Goal: Task Accomplishment & Management: Manage account settings

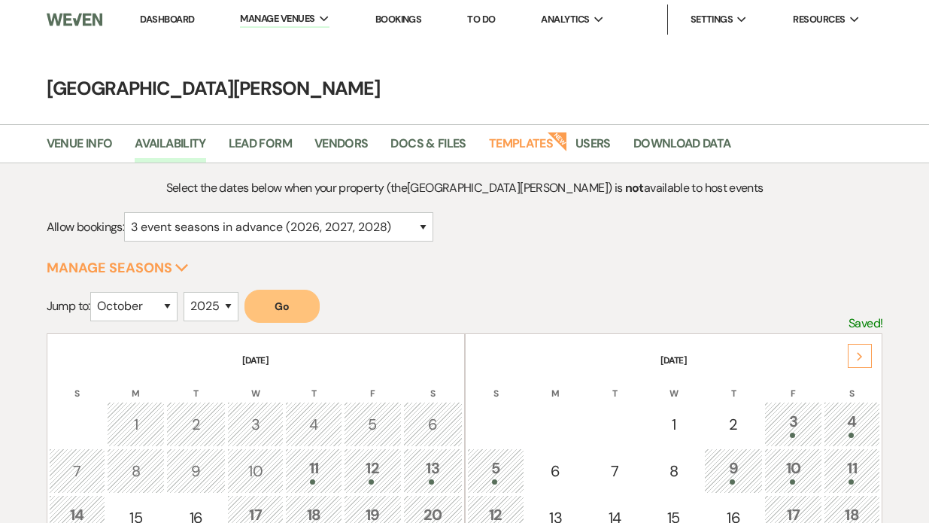
select select "3"
select select "10"
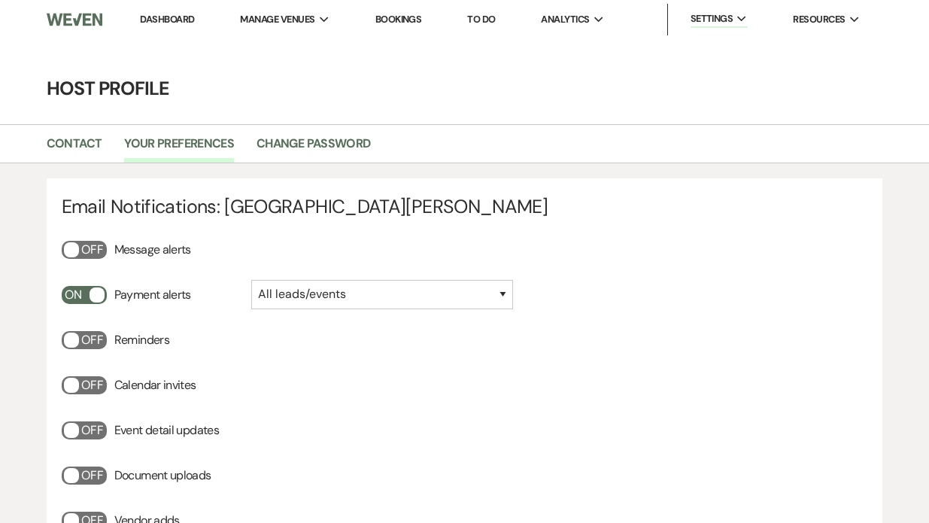
click at [159, 18] on link "Dashboard" at bounding box center [167, 19] width 54 height 13
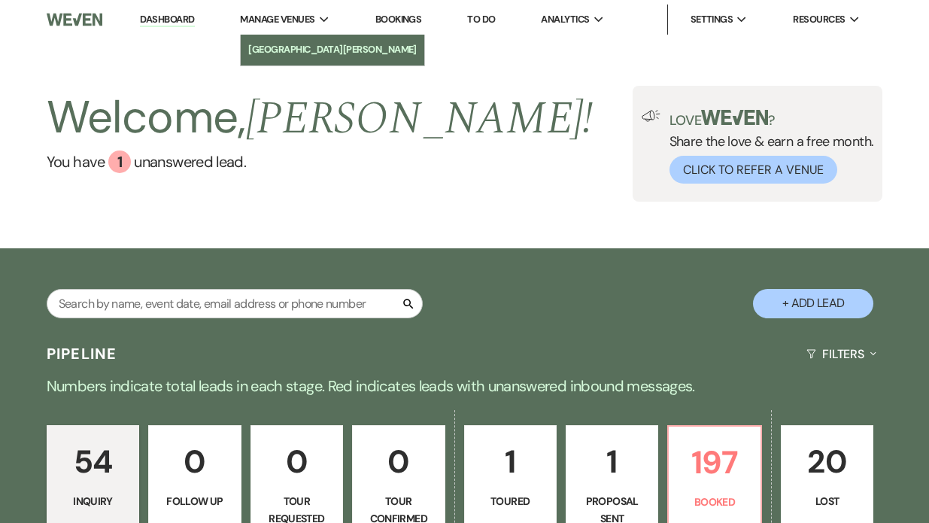
click at [282, 50] on li "[GEOGRAPHIC_DATA][PERSON_NAME]" at bounding box center [332, 49] width 169 height 15
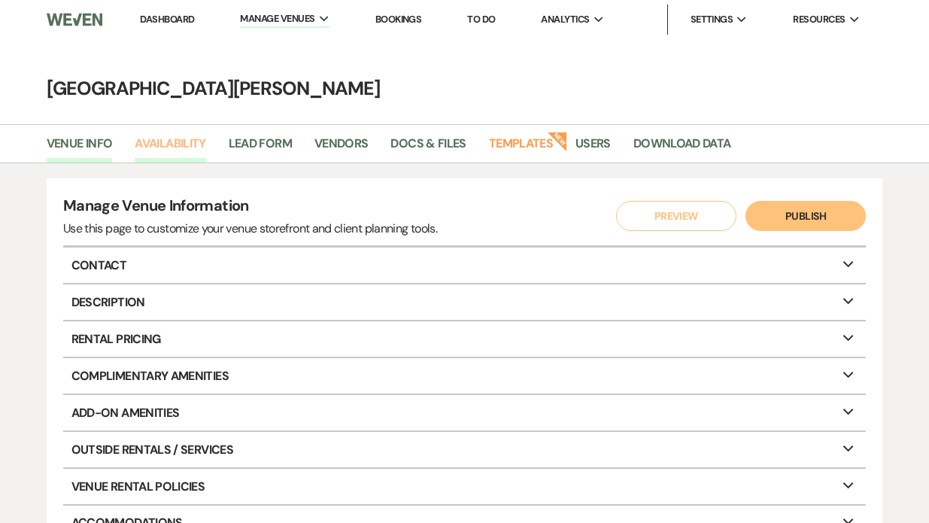
click at [174, 144] on link "Availability" at bounding box center [170, 148] width 71 height 29
select select "3"
select select "2026"
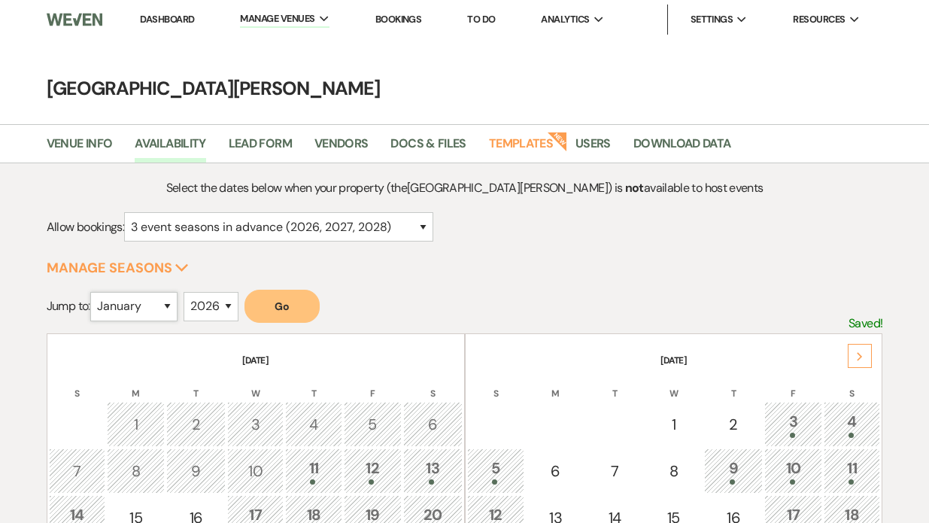
click at [163, 310] on select "January February March April May June July August September October November De…" at bounding box center [133, 306] width 87 height 29
select select "12"
click at [284, 310] on button "Go" at bounding box center [282, 306] width 75 height 33
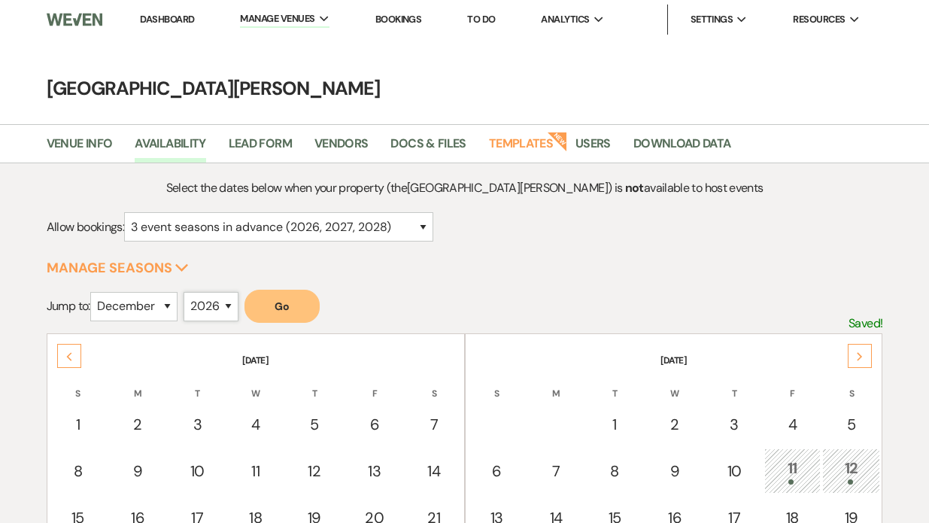
click at [232, 306] on select "2025 2026 2027 2028 2029" at bounding box center [211, 306] width 55 height 29
select select "2025"
click at [281, 309] on button "Go" at bounding box center [282, 306] width 75 height 33
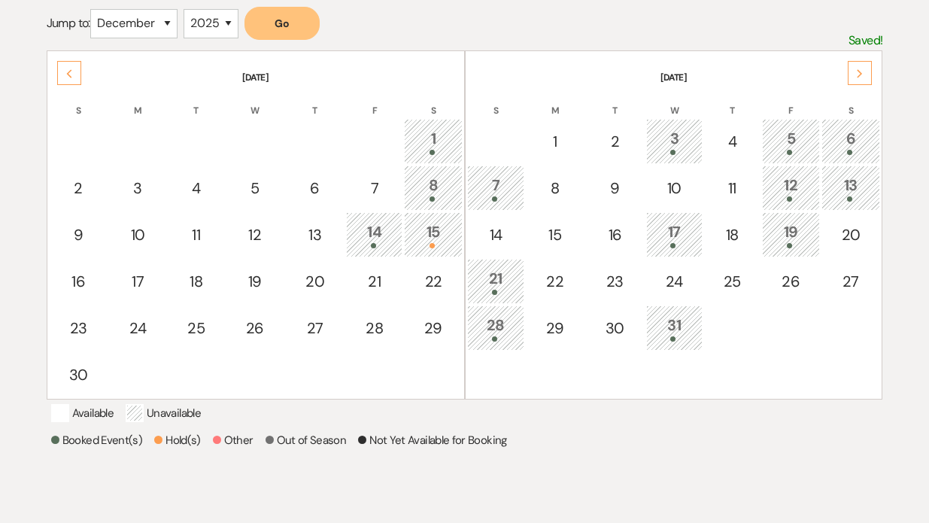
scroll to position [282, 0]
click at [80, 370] on div "30" at bounding box center [78, 375] width 43 height 23
select select "other"
select select "false"
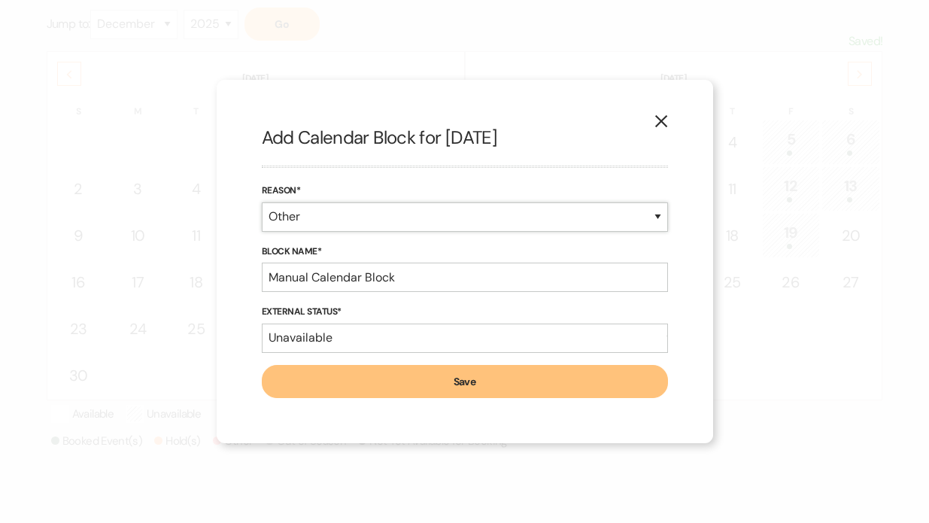
click at [288, 214] on select "Booked Event Hold Other" at bounding box center [465, 216] width 406 height 29
select select "hold"
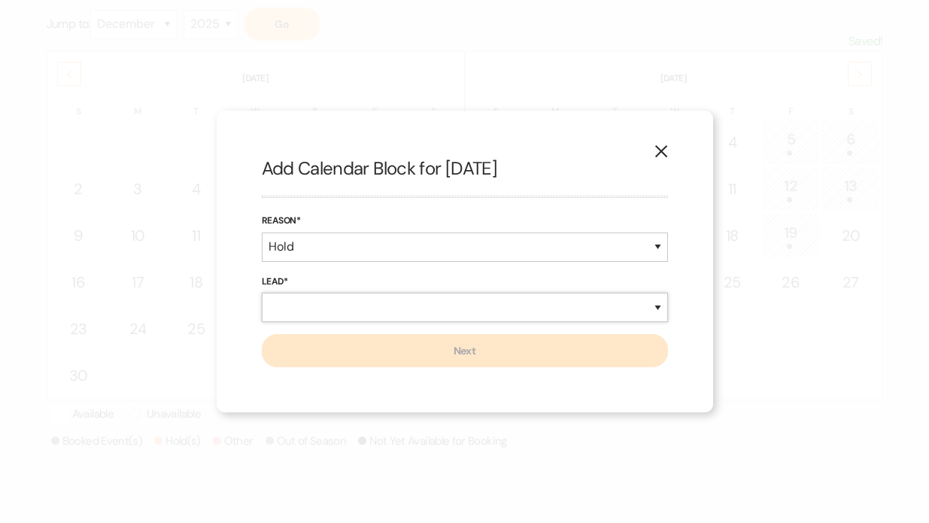
click at [291, 303] on select "New Lead Existing Lead" at bounding box center [465, 307] width 406 height 29
select select "newLead"
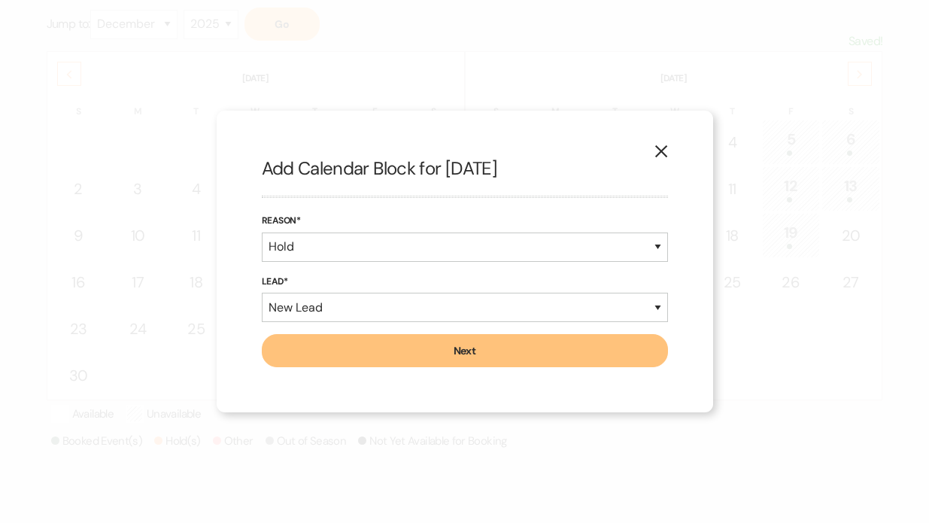
click at [309, 357] on button "Next" at bounding box center [465, 350] width 406 height 33
select select "823"
select select "false"
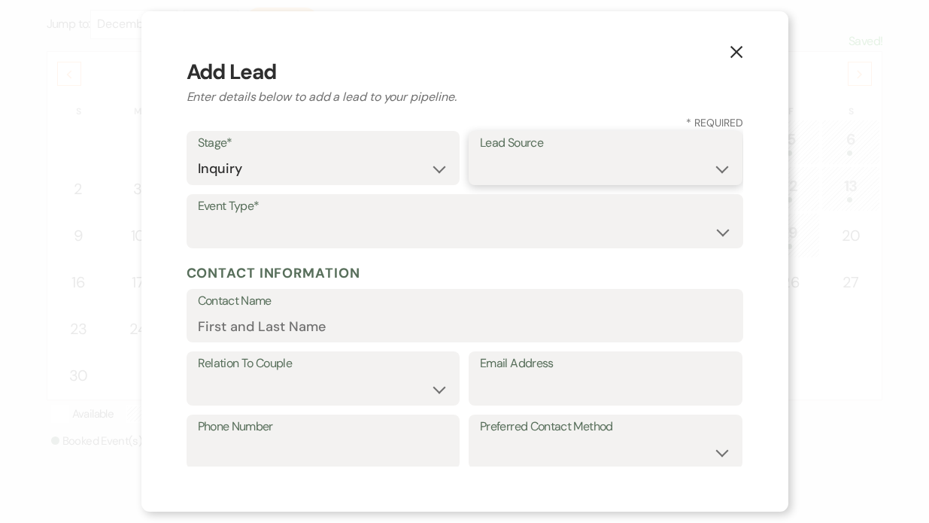
click at [527, 158] on select "Weven Venue Website Instagram Facebook Pinterest Google The Knot Wedding Wire H…" at bounding box center [605, 168] width 251 height 29
select select "7"
click at [333, 239] on select "Wedding Anniversary Party Baby Shower Bachelorette / Bachelor Party Birthday Pa…" at bounding box center [465, 231] width 534 height 29
select select "1"
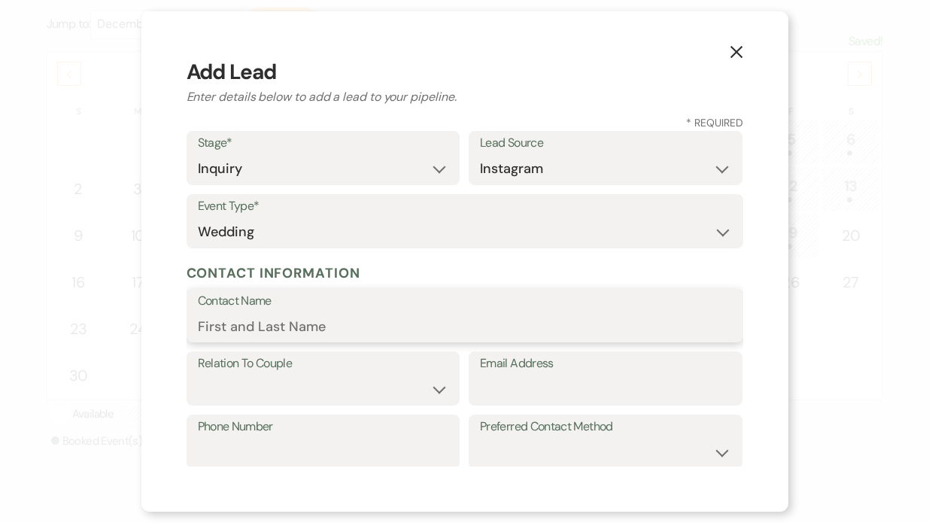
click at [232, 318] on input "Contact Name" at bounding box center [465, 325] width 534 height 29
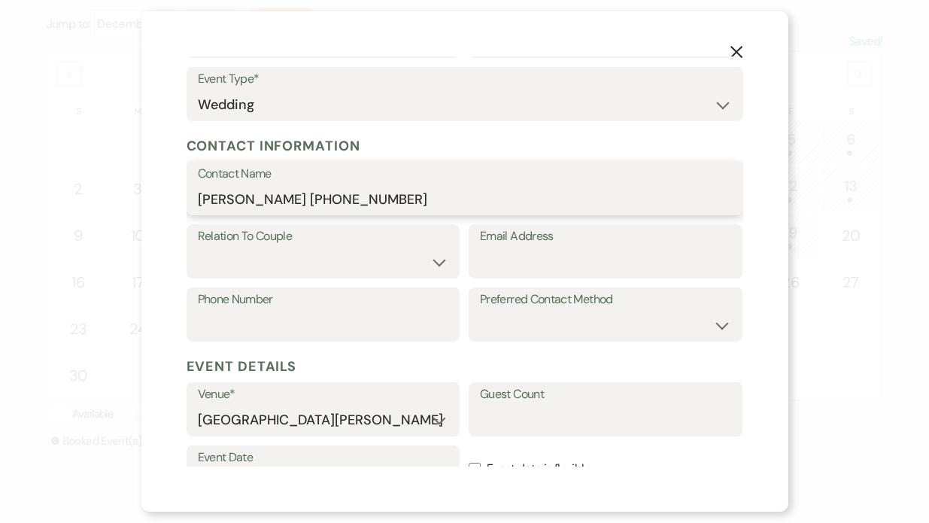
scroll to position [132, 0]
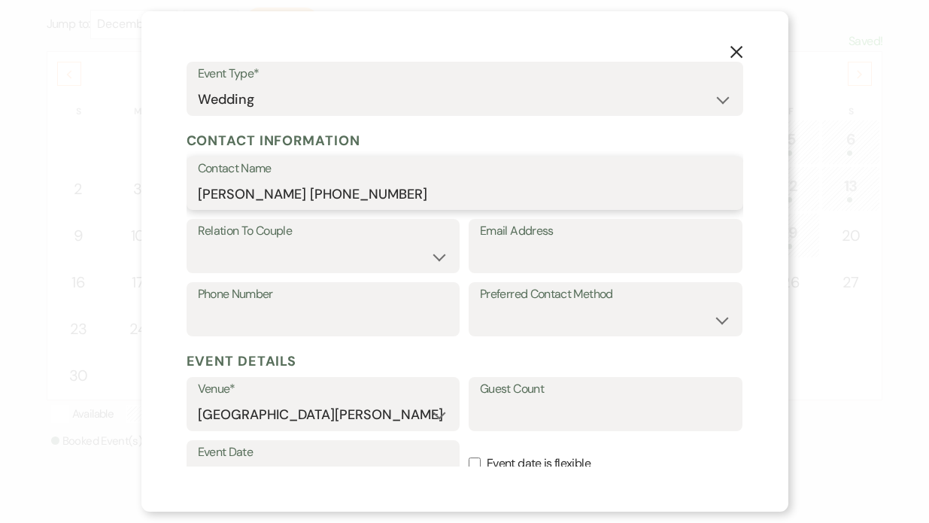
type input "[PERSON_NAME] [PHONE_NUMBER]"
click at [223, 246] on select "Couple Planner Parent of Couple Family Member Friend Other" at bounding box center [323, 256] width 251 height 29
select select "1"
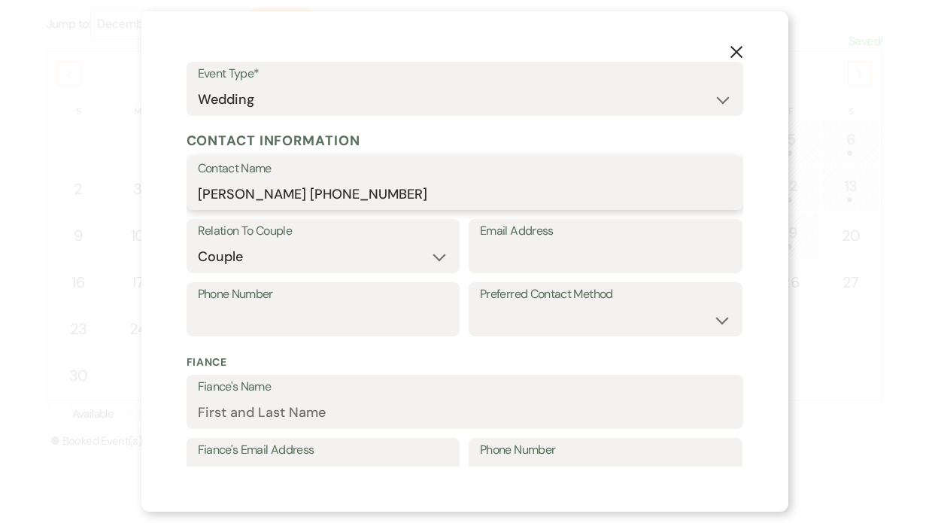
click at [370, 197] on input "[PERSON_NAME] [PHONE_NUMBER]" at bounding box center [465, 193] width 534 height 29
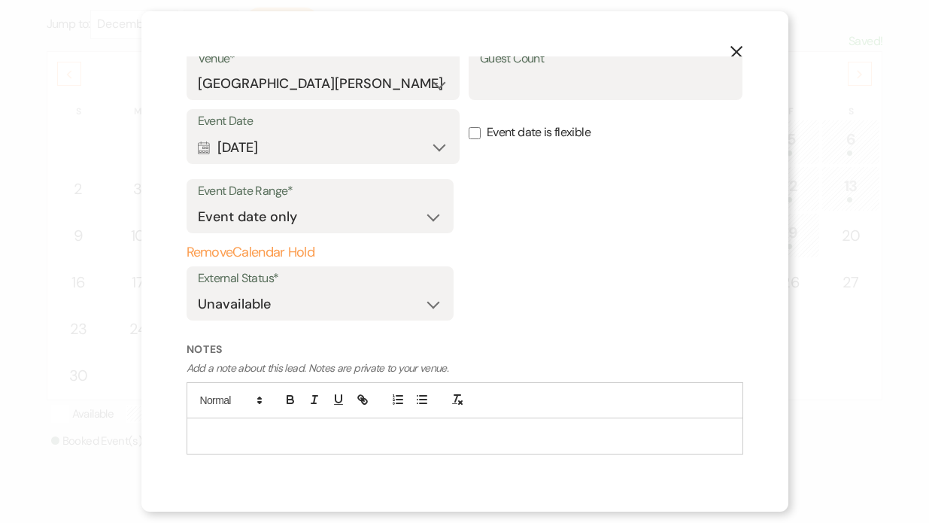
scroll to position [652, 0]
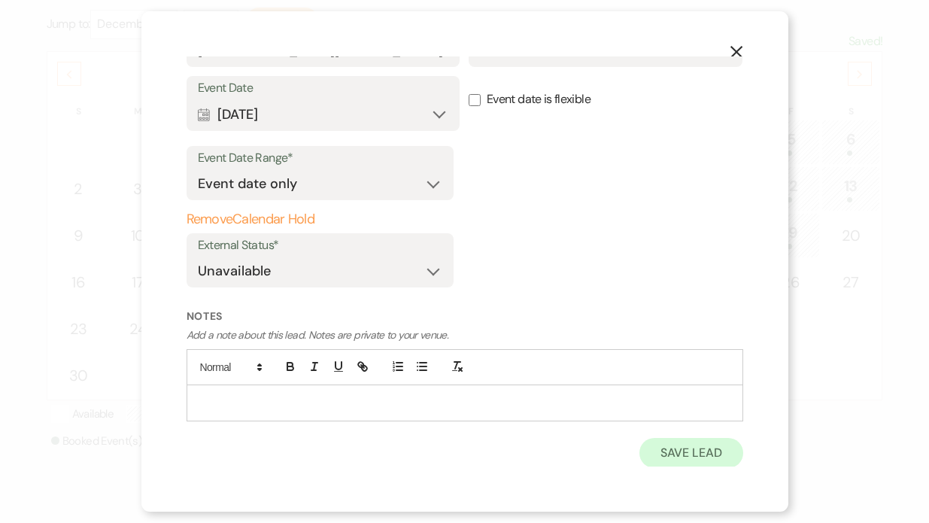
type input "[PERSON_NAME] [PHONE_NUMBER] hold till 9/17"
click at [670, 451] on button "Save Lead" at bounding box center [691, 453] width 103 height 30
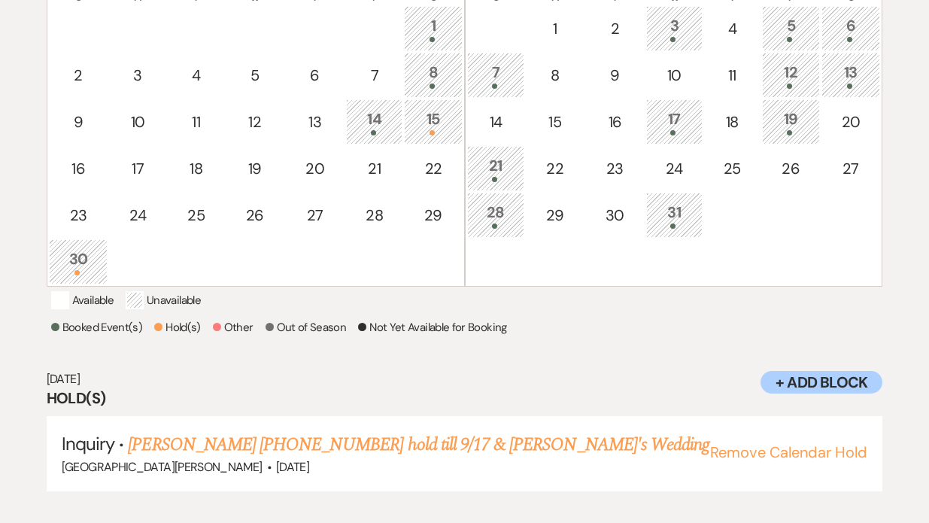
scroll to position [412, 0]
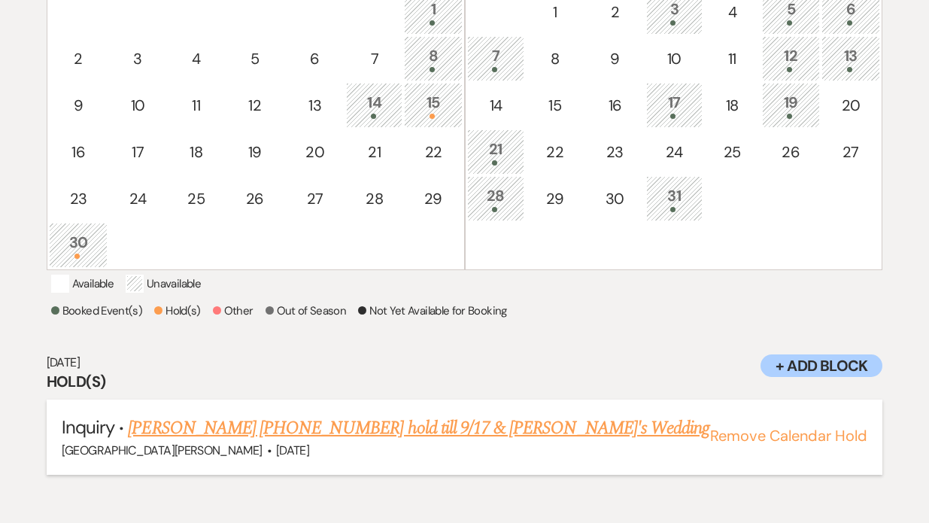
click at [667, 442] on h5 "Inquiry · [PERSON_NAME] [PHONE_NUMBER] hold till 9/17 & [PERSON_NAME]'s Wedding" at bounding box center [465, 428] width 807 height 27
